Goal: Obtain resource: Obtain resource

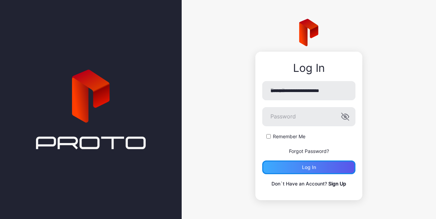
click at [322, 168] on div "Log in" at bounding box center [308, 168] width 93 height 14
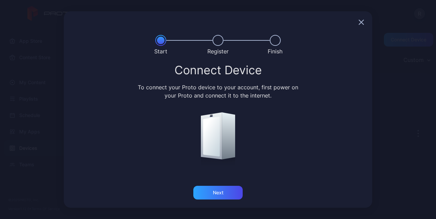
click at [364, 24] on icon "button" at bounding box center [361, 22] width 4 height 4
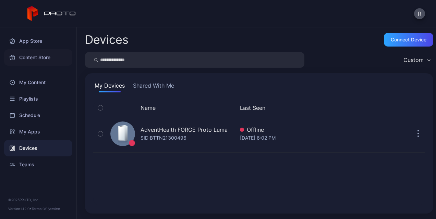
click at [37, 58] on div "Content Store" at bounding box center [38, 57] width 68 height 16
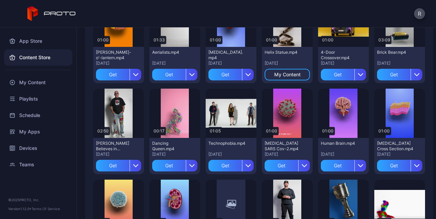
scroll to position [193, 0]
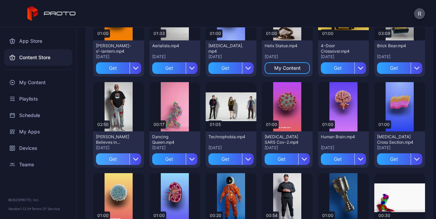
click at [115, 156] on div "Get" at bounding box center [113, 160] width 34 height 12
click at [127, 160] on div "My Content" at bounding box center [119, 159] width 26 height 5
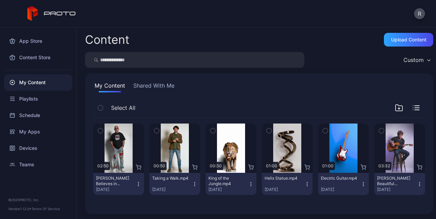
click at [102, 129] on icon "button" at bounding box center [100, 131] width 5 height 8
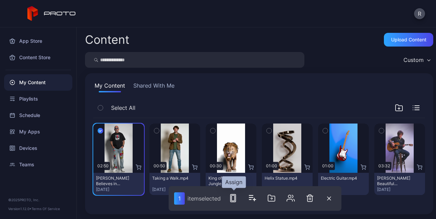
click at [231, 197] on icon "button" at bounding box center [233, 198] width 8 height 8
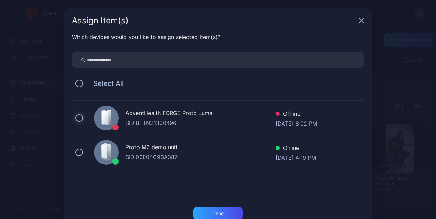
click at [75, 116] on button at bounding box center [79, 119] width 8 height 8
click at [212, 210] on div "Done" at bounding box center [217, 214] width 49 height 14
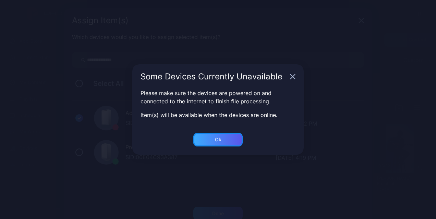
click at [216, 211] on div "Ok" at bounding box center [218, 213] width 12 height 5
